Goal: Task Accomplishment & Management: Complete application form

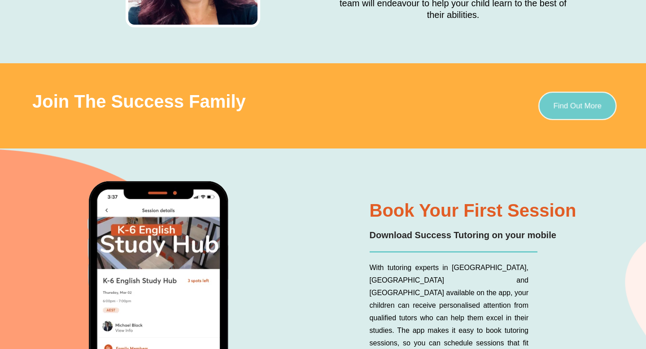
scroll to position [3162, 0]
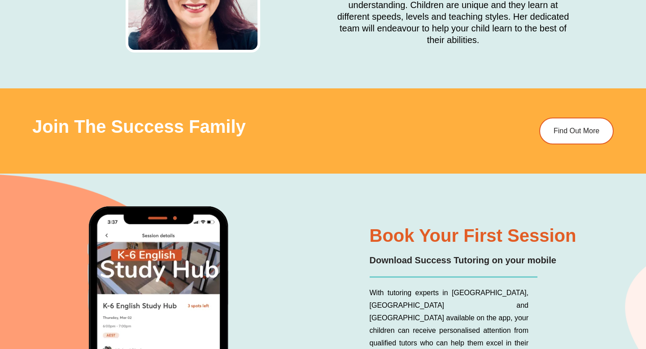
click at [589, 88] on div "Join The Success Family Find Out More" at bounding box center [323, 130] width 582 height 85
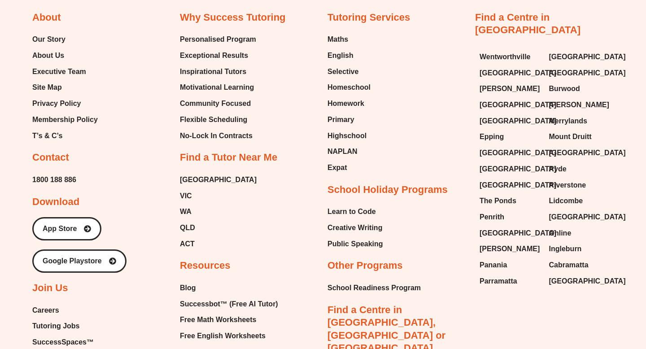
scroll to position [4683, 0]
click at [46, 303] on span "Careers" at bounding box center [45, 309] width 27 height 13
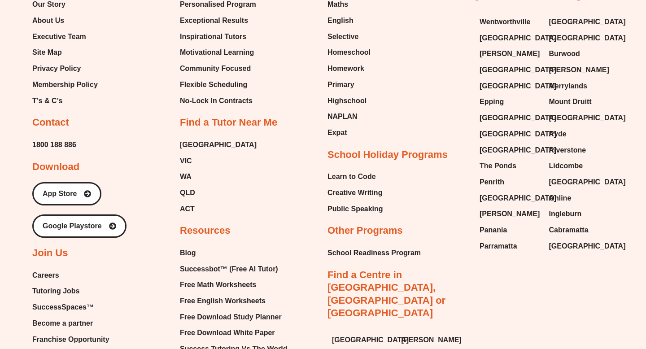
scroll to position [4718, 0]
click at [48, 284] on span "Tutoring Jobs" at bounding box center [55, 290] width 47 height 13
click at [45, 268] on span "Careers" at bounding box center [45, 274] width 27 height 13
click at [52, 284] on span "Tutoring Jobs" at bounding box center [55, 290] width 47 height 13
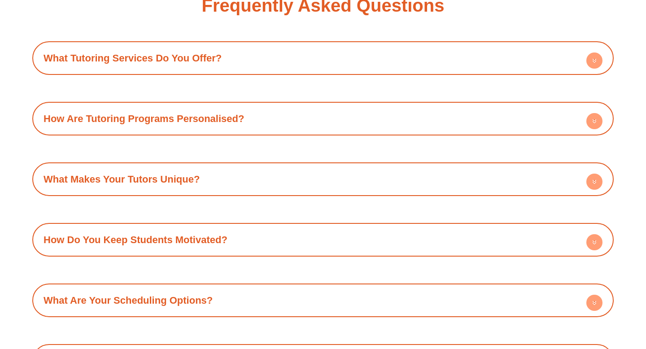
scroll to position [1068, 0]
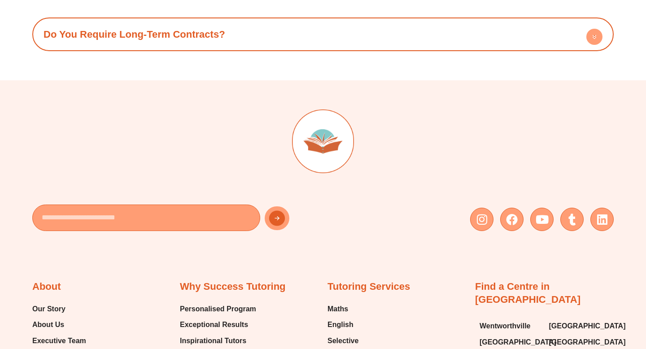
scroll to position [1394, 0]
